Goal: Task Accomplishment & Management: Use online tool/utility

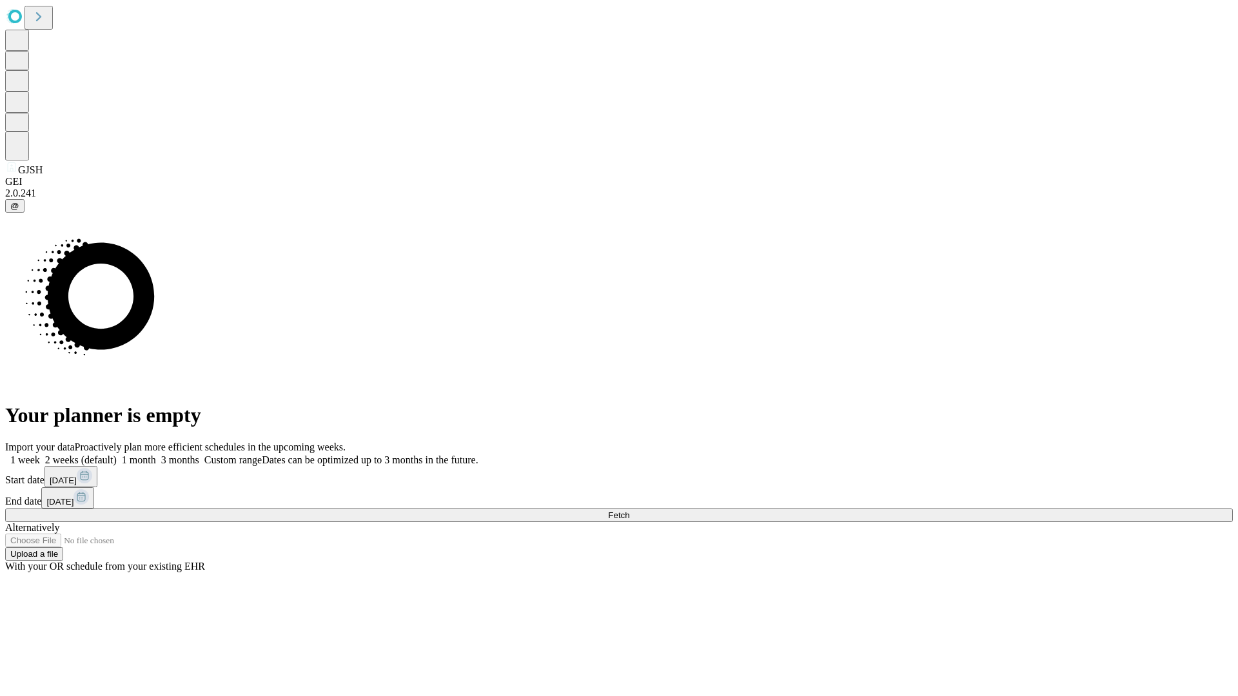
click at [629, 511] on span "Fetch" at bounding box center [618, 516] width 21 height 10
